Goal: Information Seeking & Learning: Learn about a topic

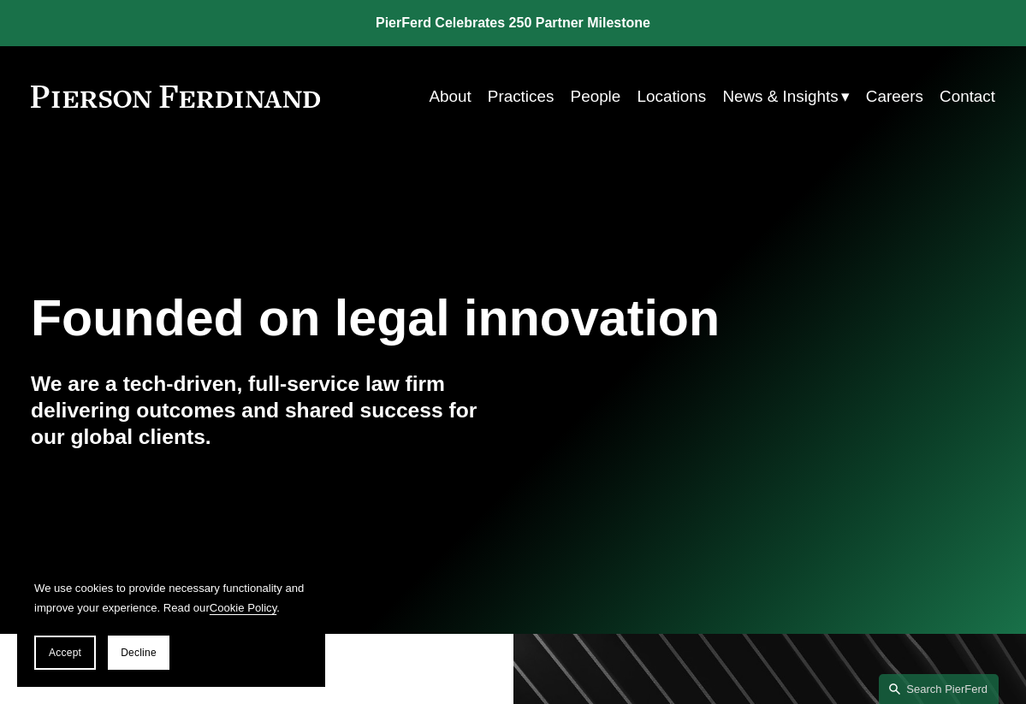
click at [585, 98] on link "People" at bounding box center [596, 96] width 50 height 33
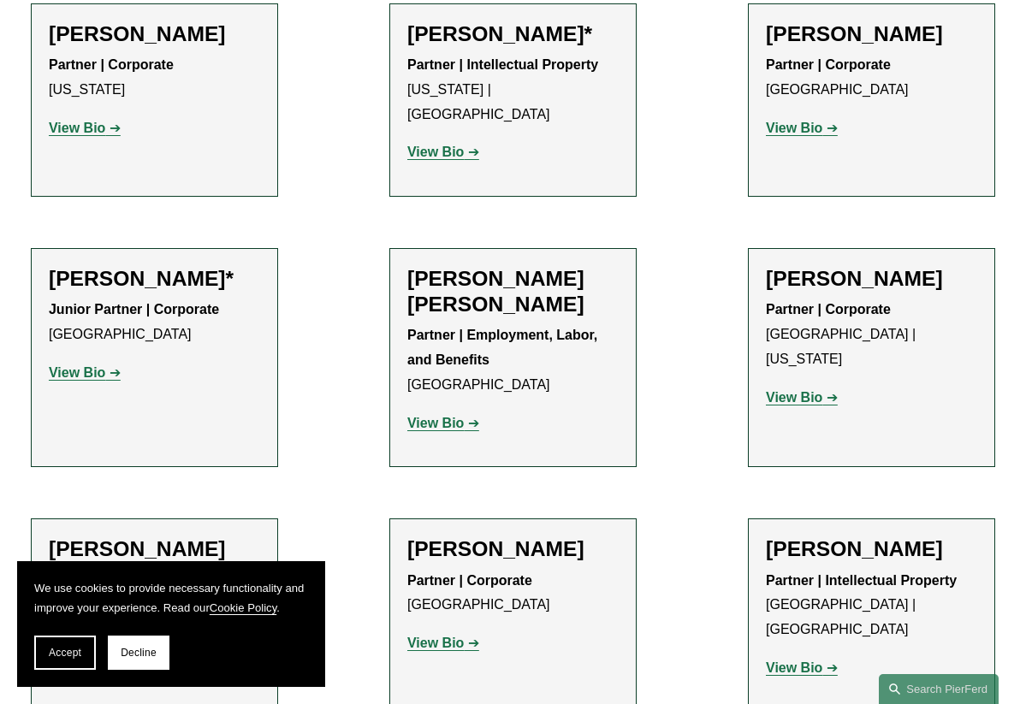
scroll to position [915, 0]
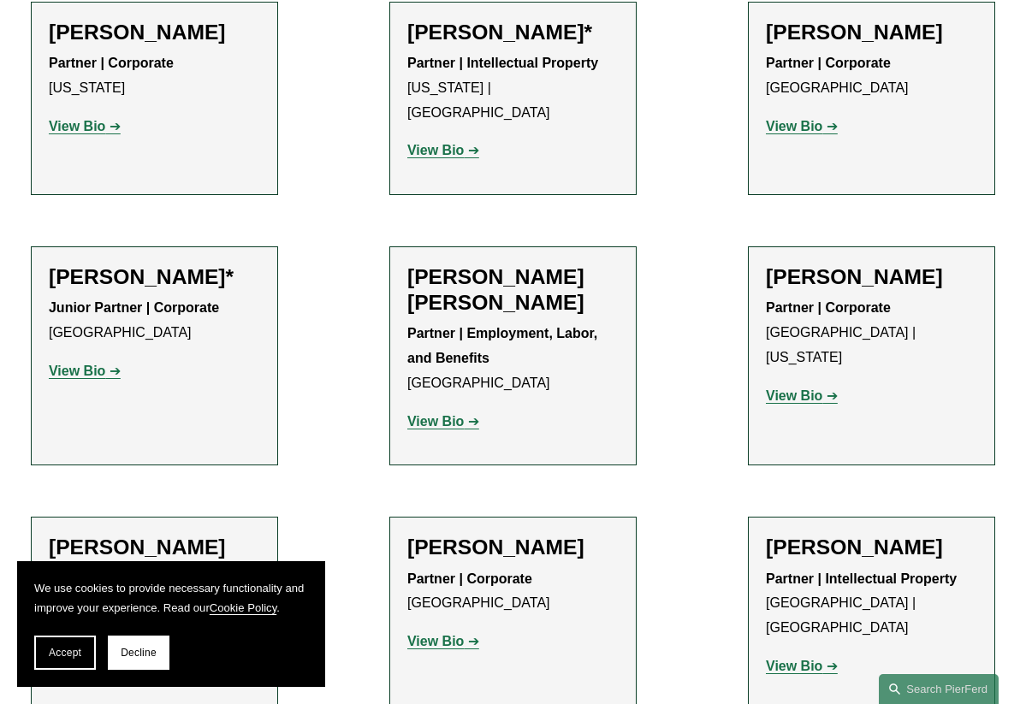
click at [476, 322] on p "Partner | Employment, Labor, and Benefits [GEOGRAPHIC_DATA]" at bounding box center [512, 359] width 211 height 74
click at [460, 414] on strong "View Bio" at bounding box center [435, 421] width 56 height 15
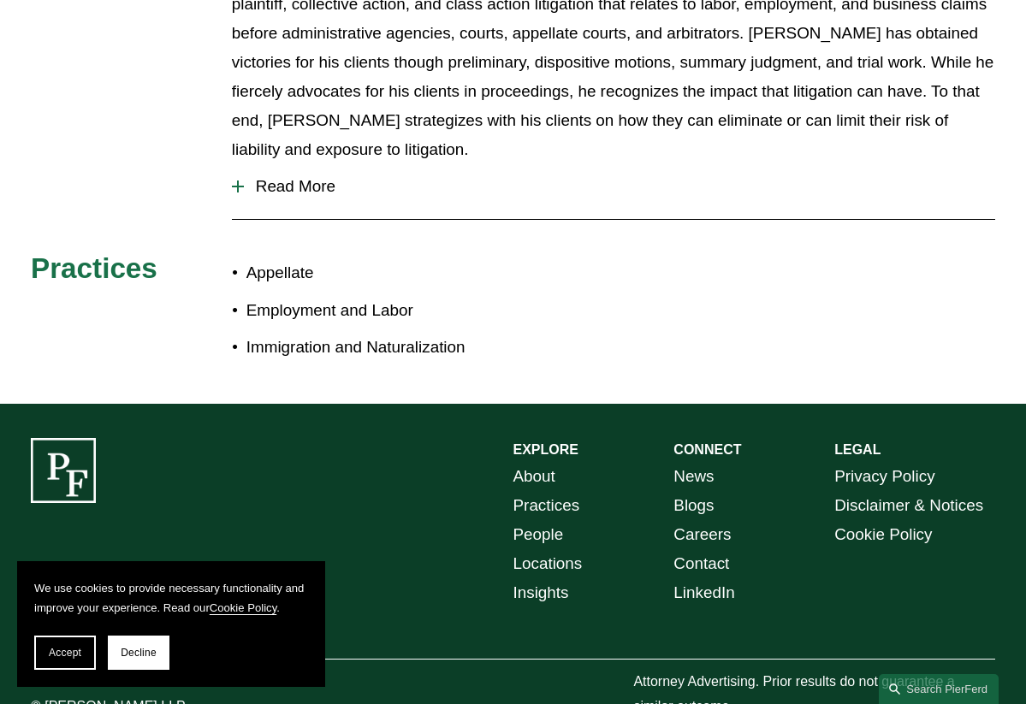
scroll to position [823, 0]
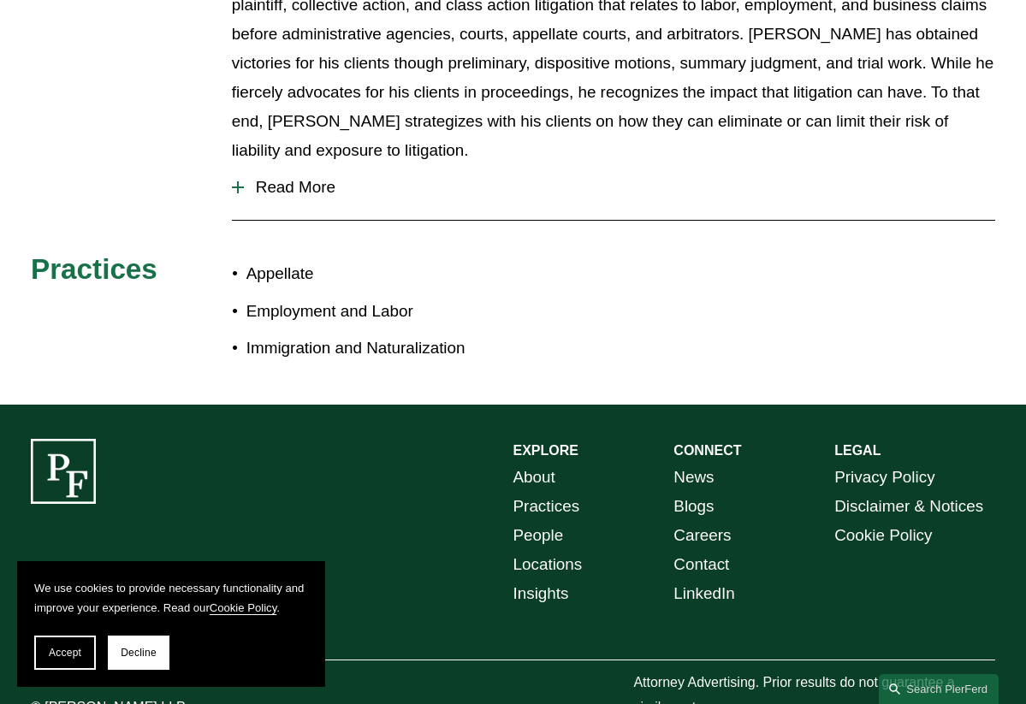
click at [293, 178] on span "Read More" at bounding box center [619, 187] width 751 height 19
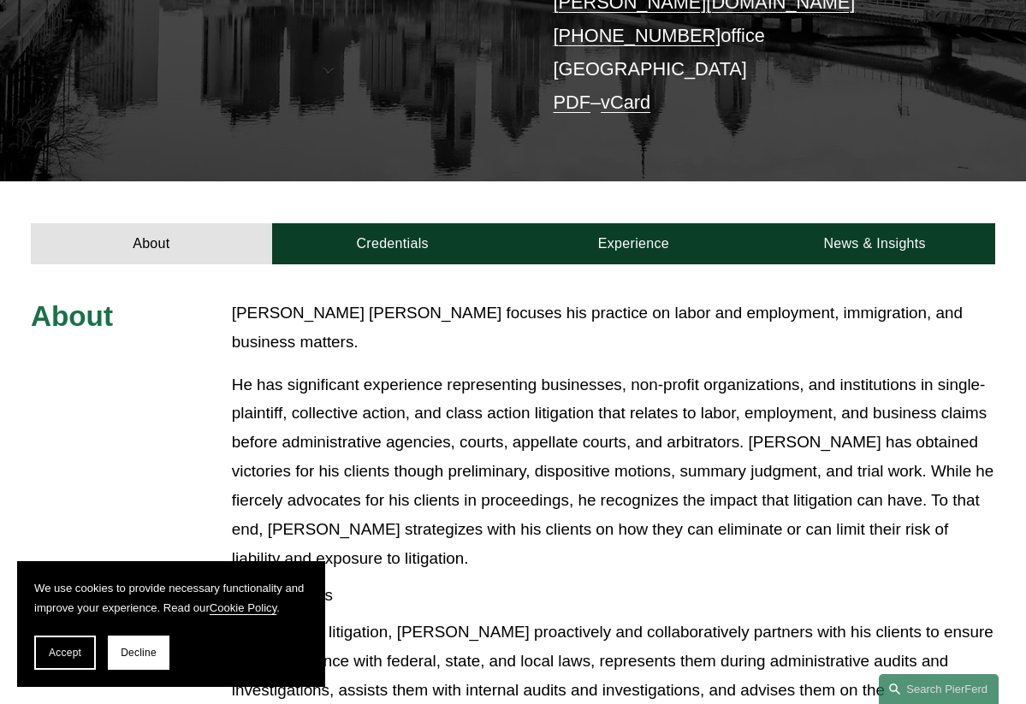
scroll to position [428, 0]
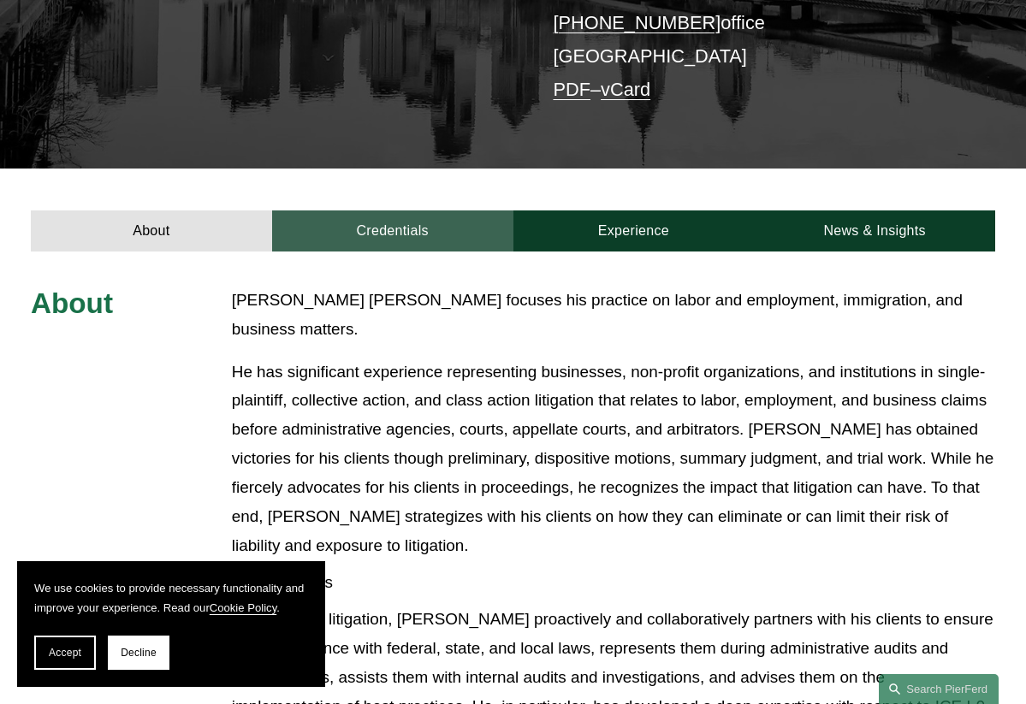
click at [360, 210] on link "Credentials" at bounding box center [392, 230] width 241 height 41
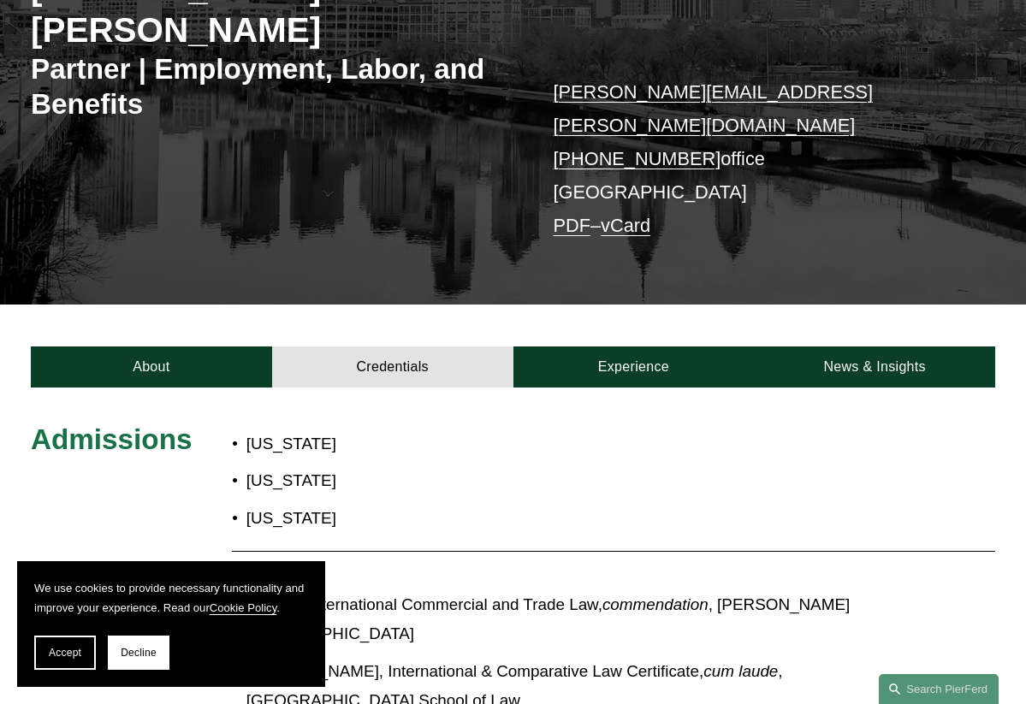
scroll to position [328, 0]
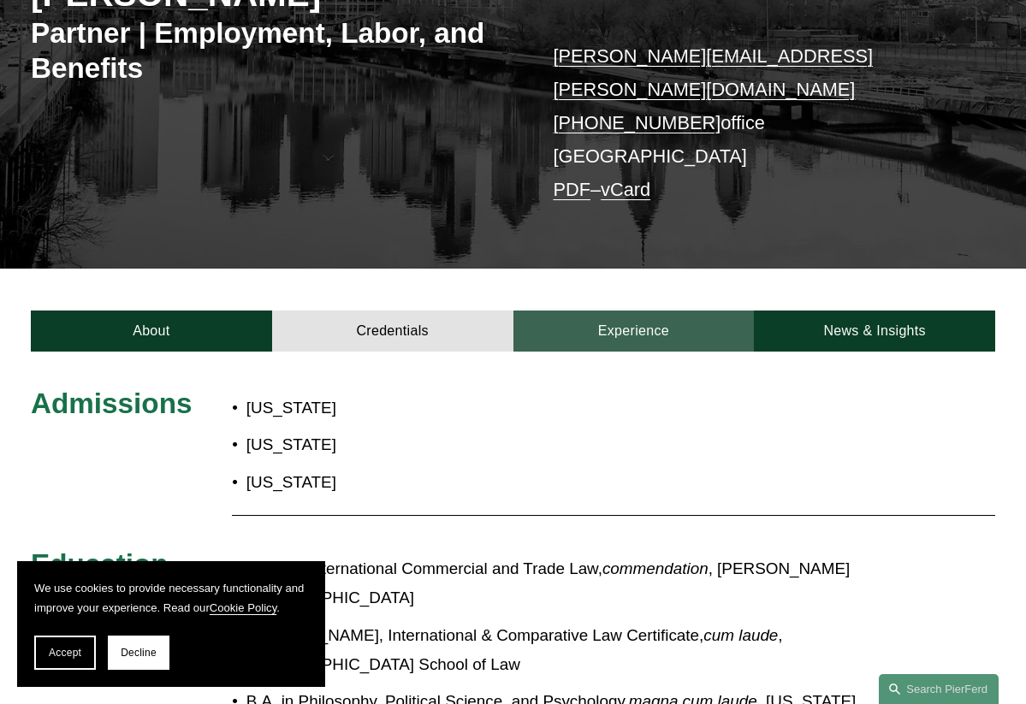
click at [642, 310] on link "Experience" at bounding box center [633, 330] width 241 height 41
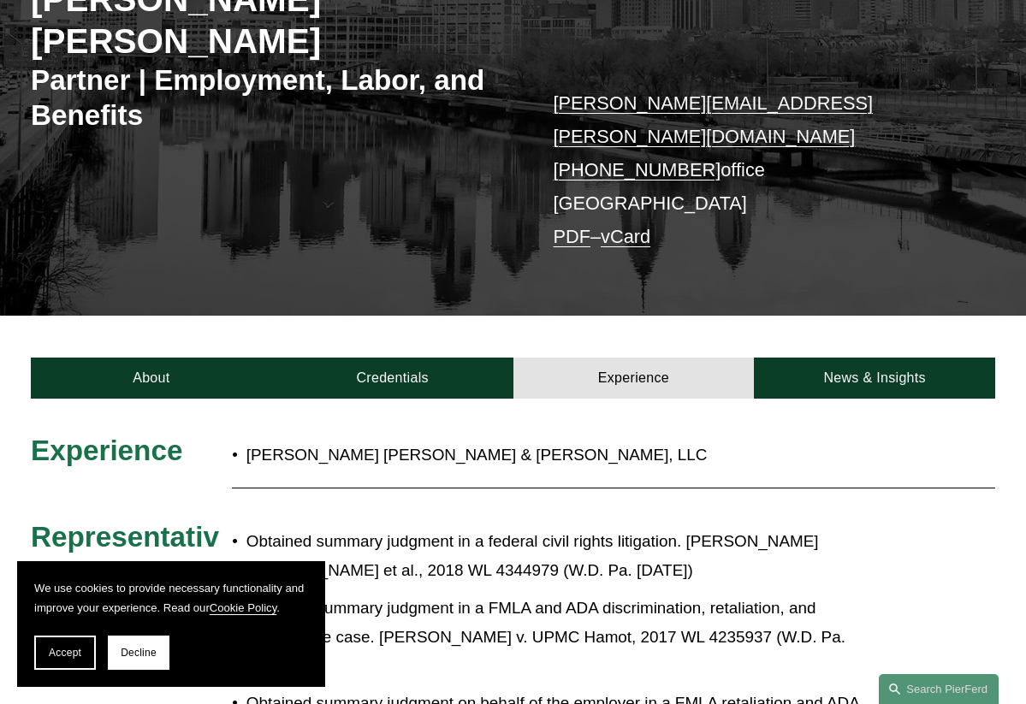
scroll to position [170, 0]
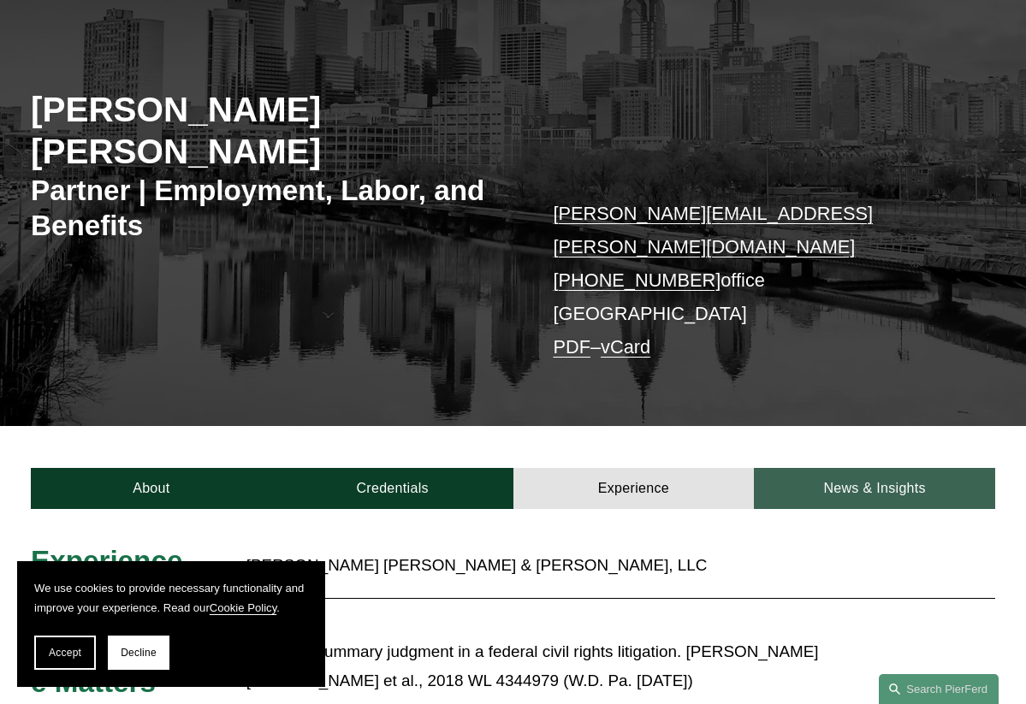
click at [917, 468] on link "News & Insights" at bounding box center [874, 488] width 241 height 41
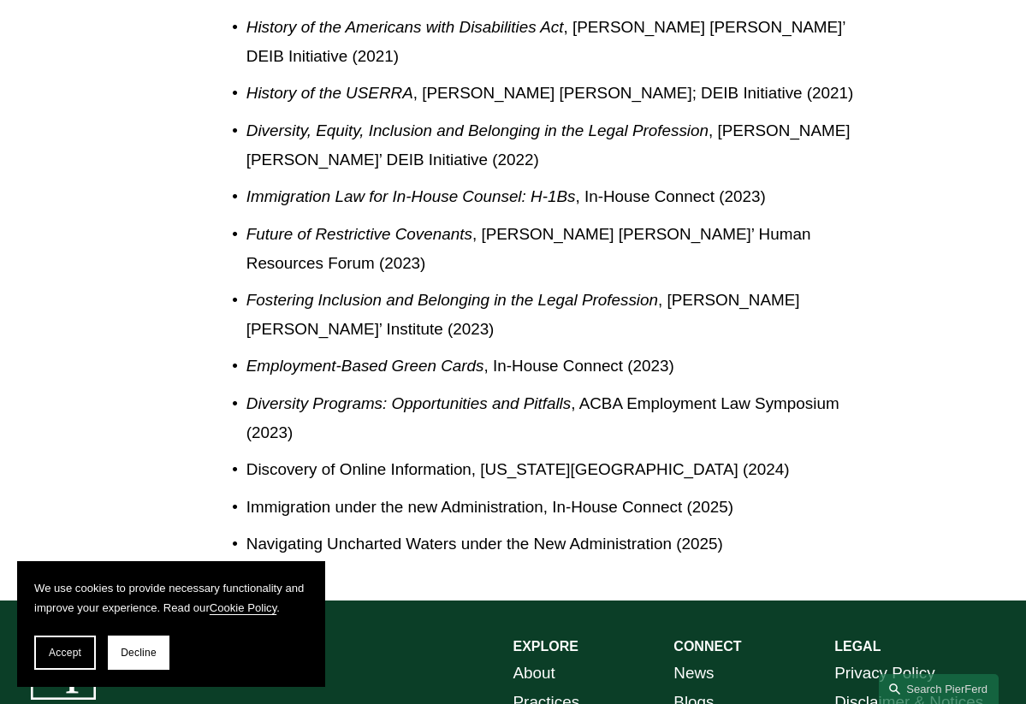
scroll to position [1692, 0]
